Goal: Transaction & Acquisition: Purchase product/service

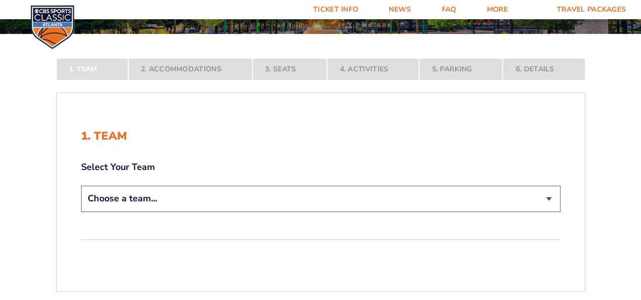
scroll to position [152, 0]
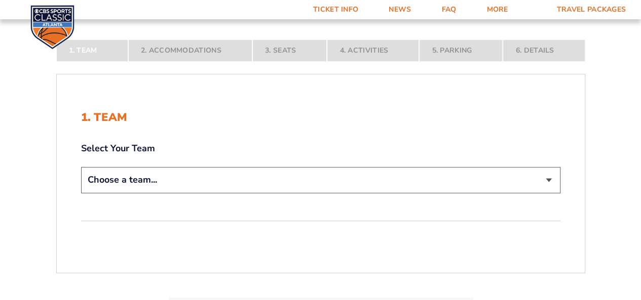
click at [550, 176] on select "Choose a team... [US_STATE] Wildcats [US_STATE] State Buckeyes [US_STATE] Tar H…" at bounding box center [320, 180] width 479 height 26
select select "12956"
click at [81, 193] on select "Choose a team... [US_STATE] Wildcats [US_STATE] State Buckeyes [US_STATE] Tar H…" at bounding box center [320, 180] width 479 height 26
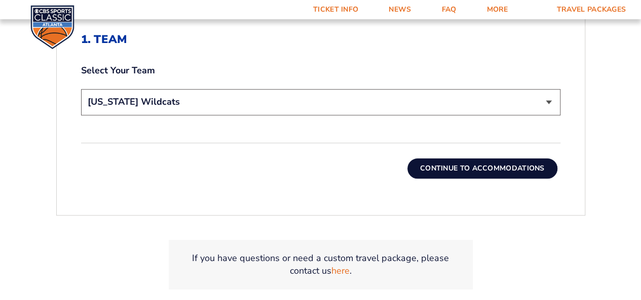
scroll to position [304, 0]
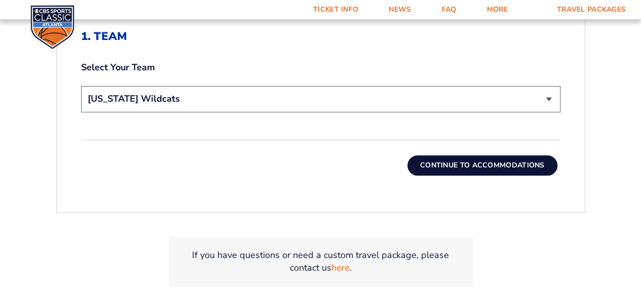
click at [477, 166] on button "Continue To Accommodations" at bounding box center [482, 165] width 150 height 20
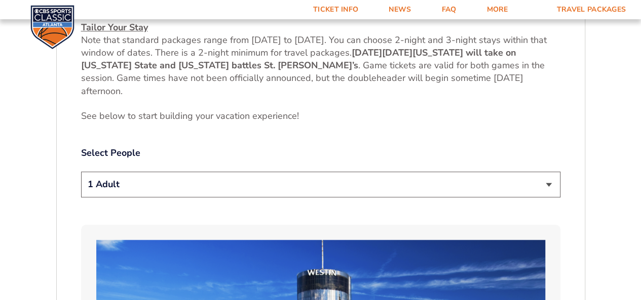
scroll to position [496, 0]
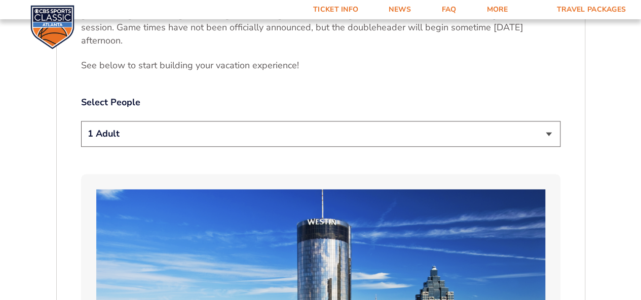
click at [548, 133] on select "1 Adult 2 Adults 3 Adults 4 Adults 2 Adults + 1 Child 2 Adults + 2 Children 2 A…" at bounding box center [320, 134] width 479 height 26
select select "2 Adults"
click at [81, 121] on select "1 Adult 2 Adults 3 Adults 4 Adults 2 Adults + 1 Child 2 Adults + 2 Children 2 A…" at bounding box center [320, 134] width 479 height 26
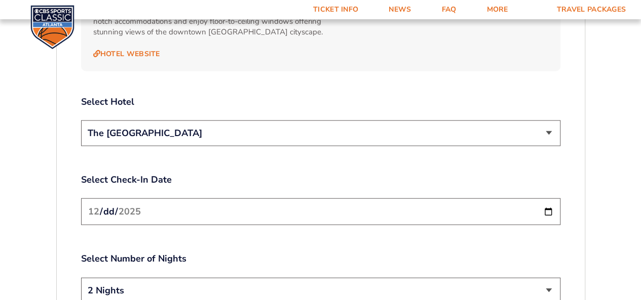
scroll to position [1154, 0]
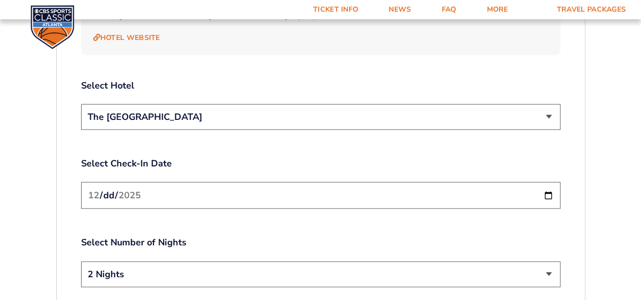
click at [545, 109] on select "The [GEOGRAPHIC_DATA]" at bounding box center [320, 117] width 479 height 26
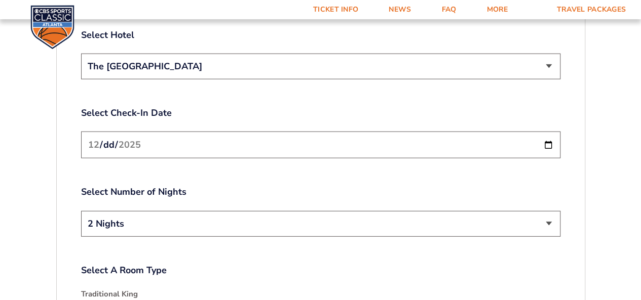
click at [546, 133] on input "[DATE]" at bounding box center [320, 145] width 479 height 27
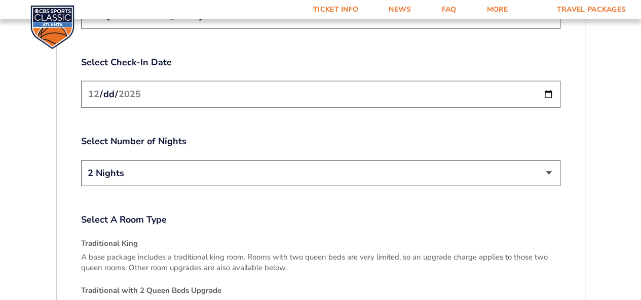
scroll to position [1306, 0]
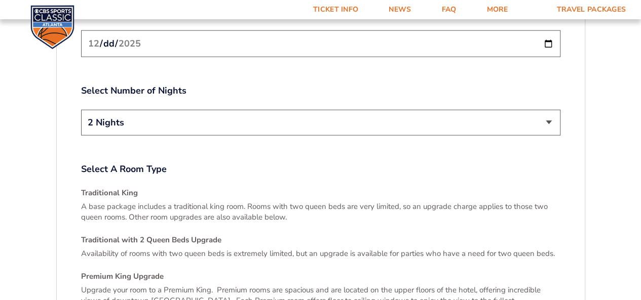
click at [540, 110] on select "2 Nights 3 Nights" at bounding box center [320, 123] width 479 height 26
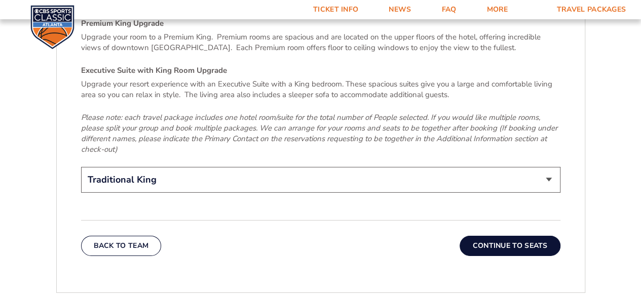
scroll to position [1610, 0]
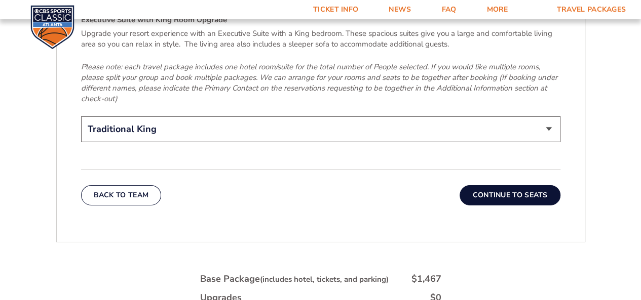
click at [500, 185] on button "Continue To Seats" at bounding box center [509, 195] width 100 height 20
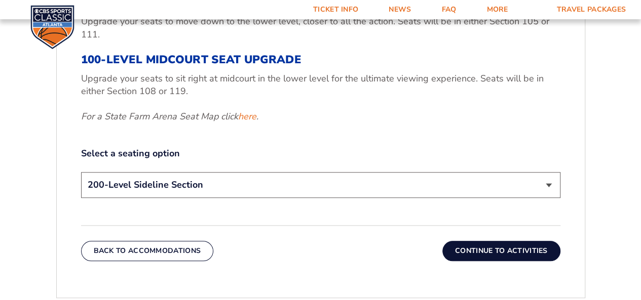
scroll to position [446, 0]
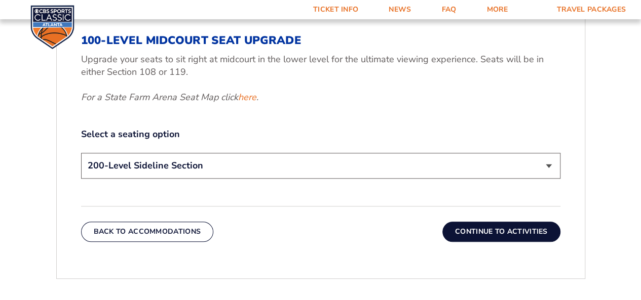
click at [552, 162] on select "200-Level Sideline Section 100-Level Corner Seat Upgrade (+$120 per person) 100…" at bounding box center [320, 166] width 479 height 26
click at [546, 163] on select "200-Level Sideline Section 100-Level Corner Seat Upgrade (+$120 per person) 100…" at bounding box center [320, 166] width 479 height 26
click at [515, 233] on button "Continue To Activities" at bounding box center [501, 232] width 118 height 20
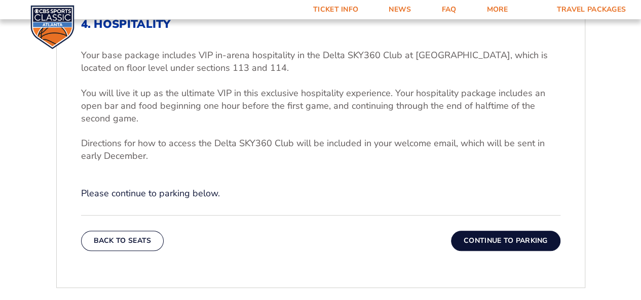
scroll to position [294, 0]
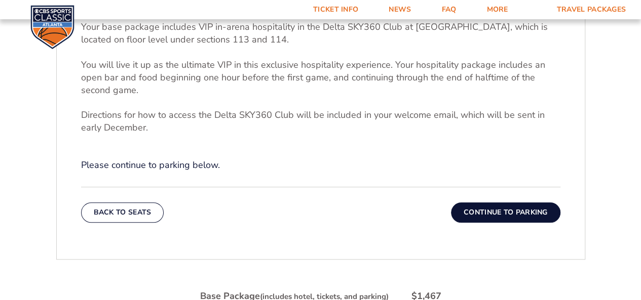
click at [513, 215] on button "Continue To Parking" at bounding box center [505, 213] width 109 height 20
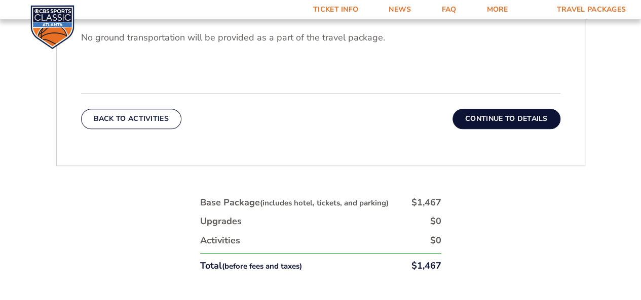
scroll to position [395, 0]
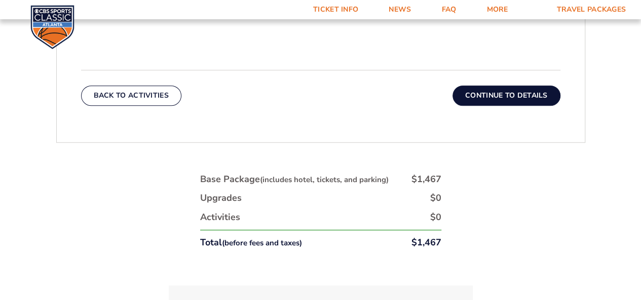
click at [512, 99] on button "Continue To Details" at bounding box center [506, 96] width 108 height 20
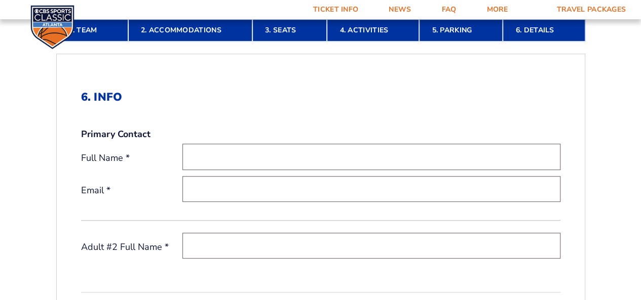
scroll to position [294, 0]
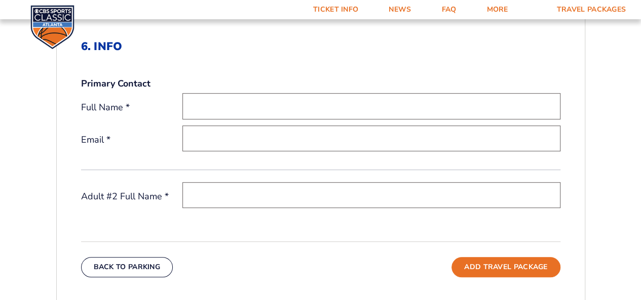
click at [321, 107] on input "text" at bounding box center [371, 106] width 378 height 26
type input "[PERSON_NAME]"
click at [275, 138] on input "email" at bounding box center [371, 139] width 378 height 26
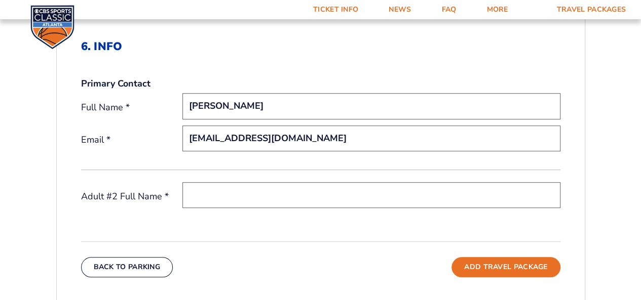
type input "[EMAIL_ADDRESS][DOMAIN_NAME]"
drag, startPoint x: 249, startPoint y: 191, endPoint x: 290, endPoint y: 184, distance: 41.2
click at [249, 191] on input "text" at bounding box center [371, 195] width 378 height 26
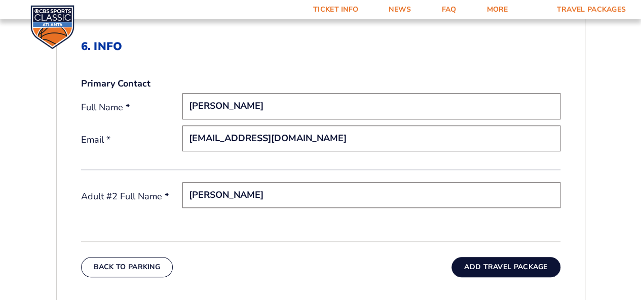
type input "[PERSON_NAME]"
click at [481, 267] on button "Add Travel Package" at bounding box center [505, 267] width 108 height 20
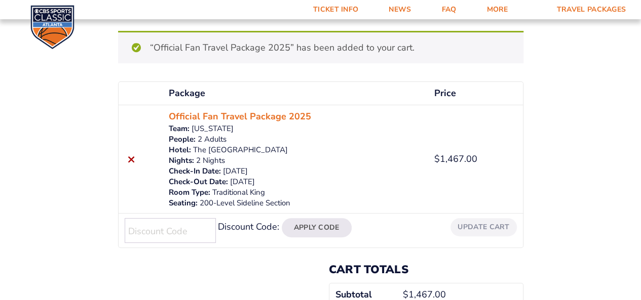
scroll to position [152, 0]
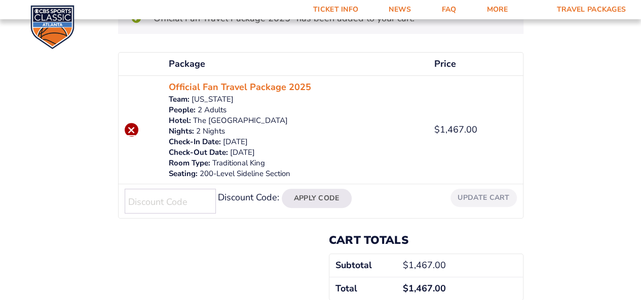
click at [132, 128] on link "×" at bounding box center [132, 130] width 14 height 14
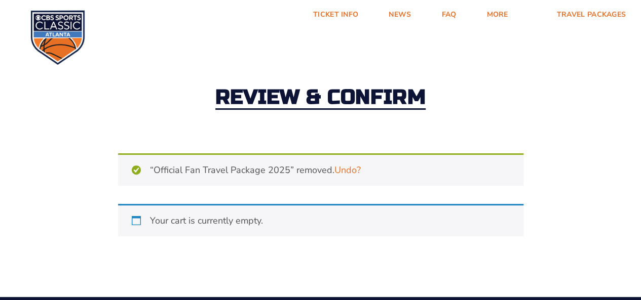
scroll to position [0, 0]
